Goal: Find contact information: Find contact information

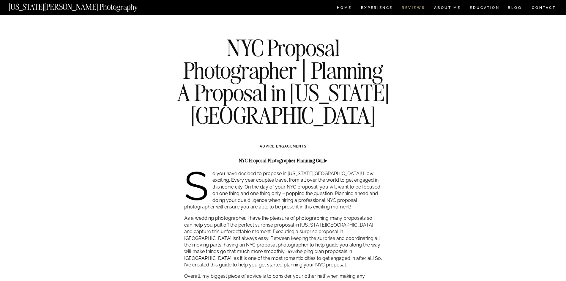
click at [413, 7] on nav "REVIEWS" at bounding box center [413, 8] width 22 height 5
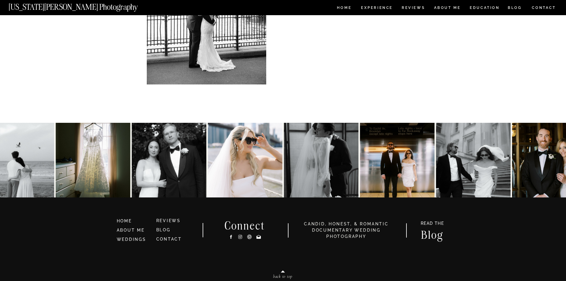
scroll to position [1768, 0]
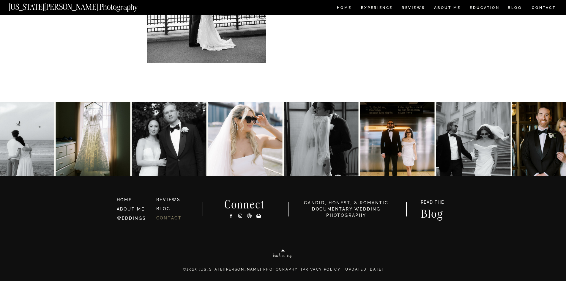
click at [169, 218] on link "CONTACT" at bounding box center [169, 218] width 26 height 5
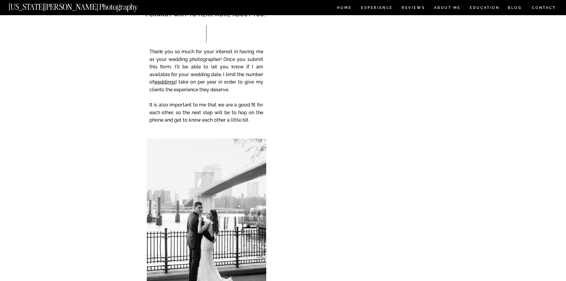
scroll to position [59, 0]
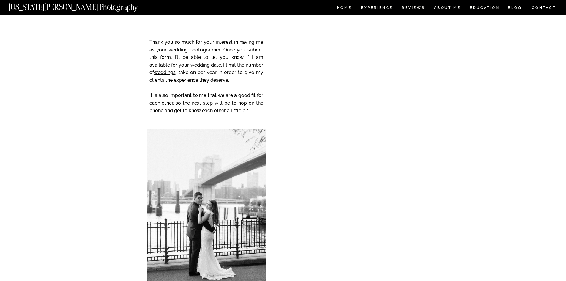
click at [545, 158] on div "CONTACT BLOG REVIEWS ABOUT ME Experience EDUCATION HOME Georgia Sheridan Photog…" at bounding box center [283, 225] width 566 height 569
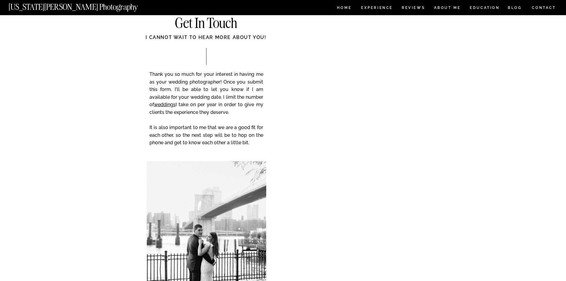
scroll to position [0, 0]
